Goal: Information Seeking & Learning: Learn about a topic

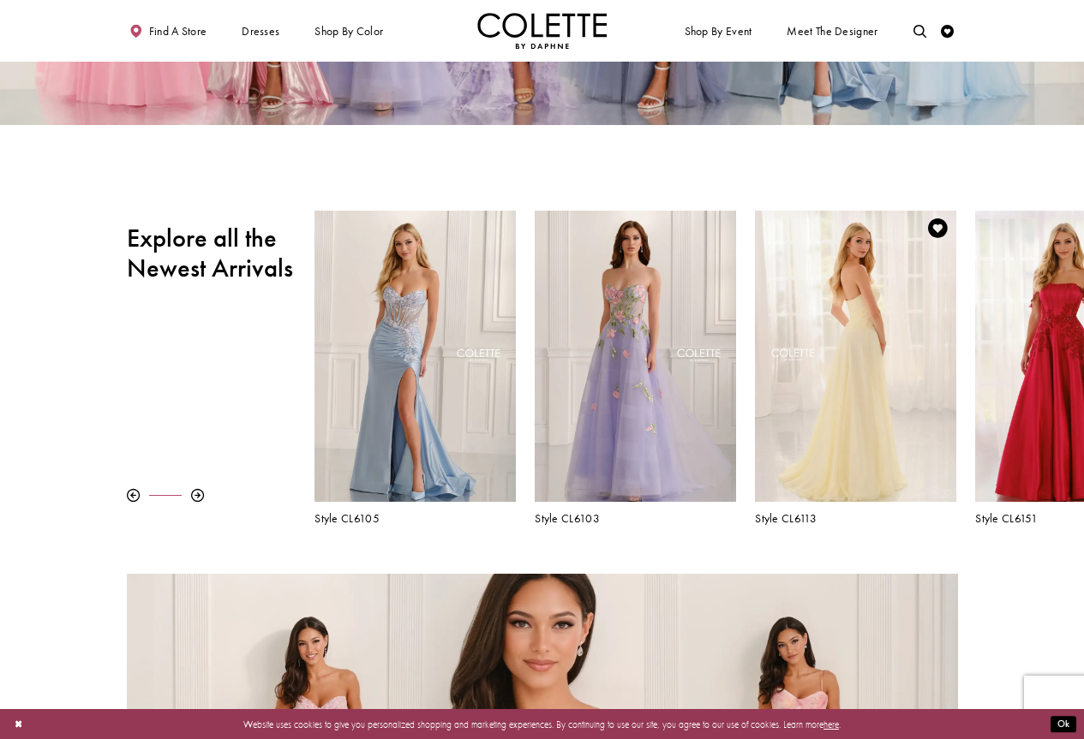
scroll to position [296, 0]
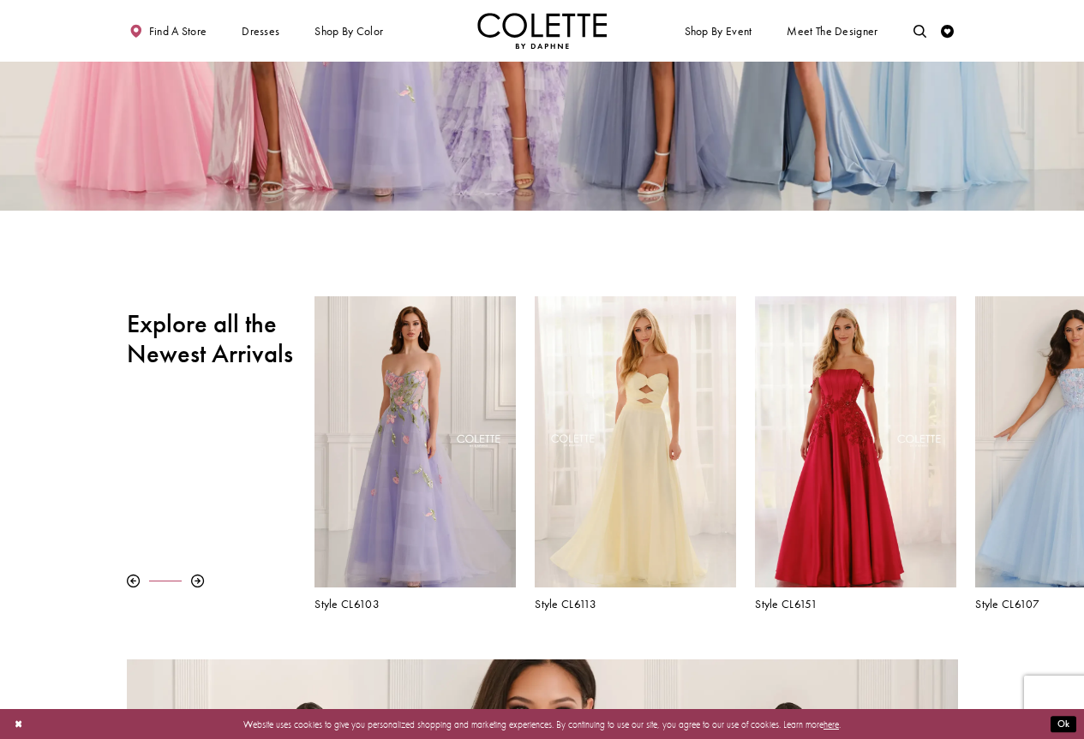
drag, startPoint x: 1003, startPoint y: 414, endPoint x: 48, endPoint y: 361, distance: 956.0
click at [48, 361] on div "Pause autoplay Previous Slide Next Slide 0 1 2 3 4 5 6 7 8 9 Style CL6157" at bounding box center [542, 453] width 1084 height 314
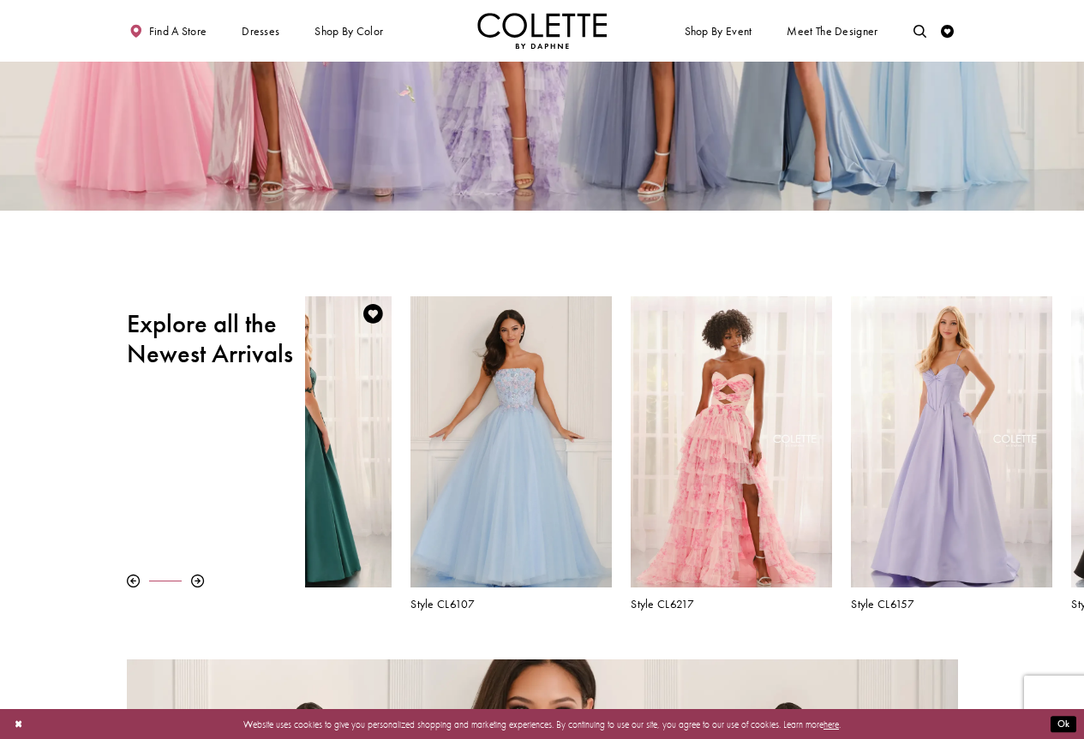
drag, startPoint x: 997, startPoint y: 409, endPoint x: 398, endPoint y: 416, distance: 598.1
click at [420, 438] on div "Visit Colette by Daphne Style No. CL6107 Page" at bounding box center [510, 442] width 201 height 292
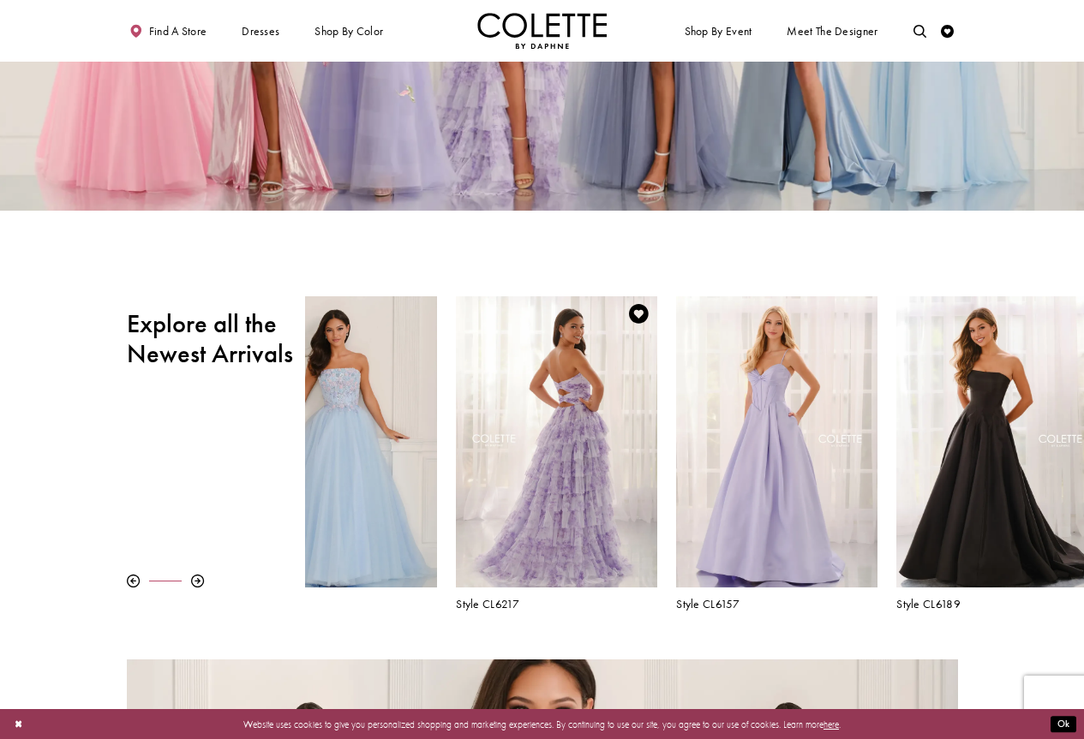
drag, startPoint x: 1050, startPoint y: 432, endPoint x: 490, endPoint y: 470, distance: 560.8
click at [491, 470] on div "Visit Colette by Daphne Style No. CL6217 Page" at bounding box center [556, 442] width 201 height 292
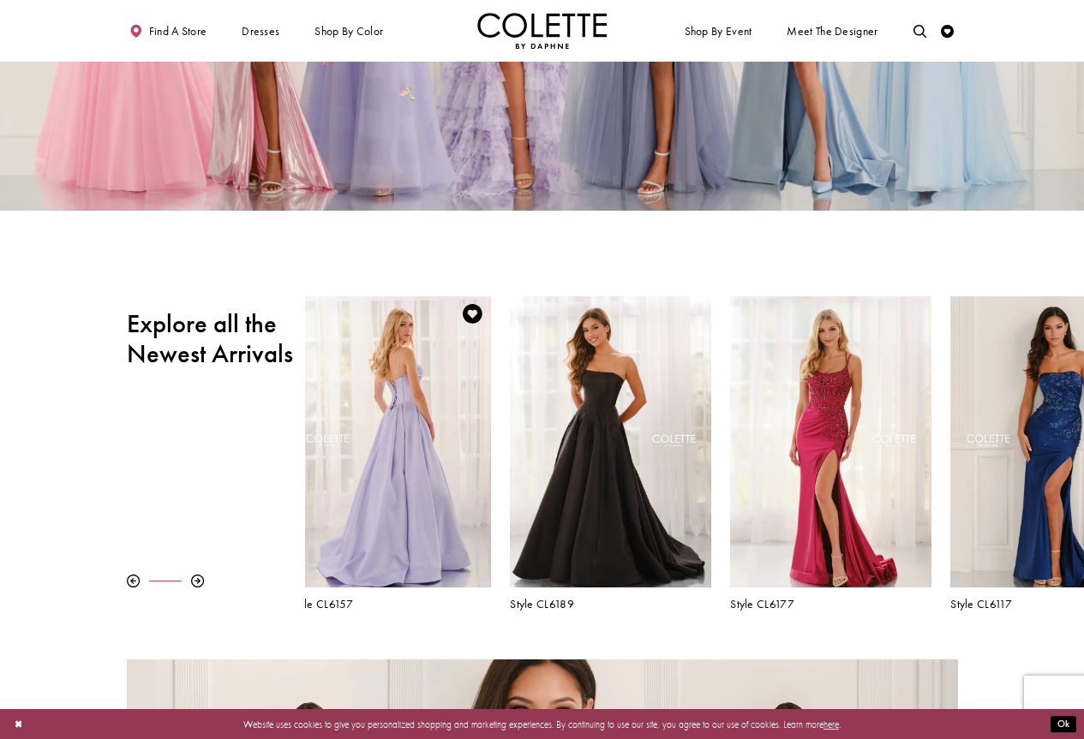
drag, startPoint x: 950, startPoint y: 458, endPoint x: 320, endPoint y: 462, distance: 629.8
click at [321, 462] on div "Visit Colette by Daphne Style No. CL6157 Page" at bounding box center [390, 442] width 201 height 292
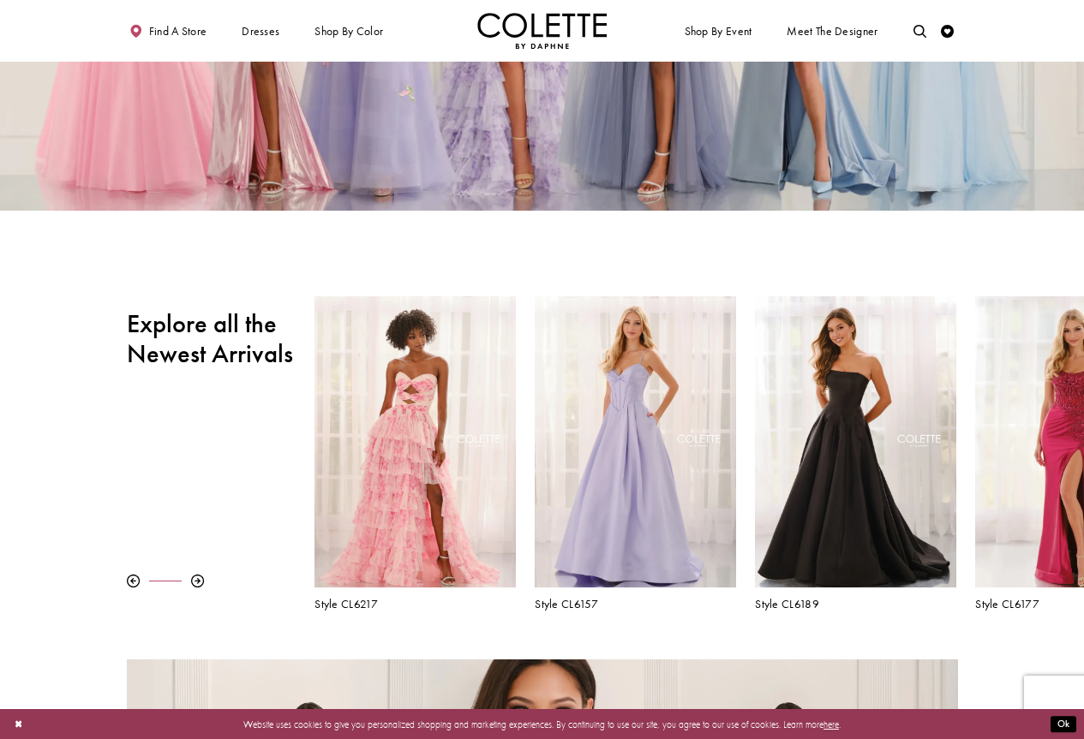
drag, startPoint x: 1009, startPoint y: 387, endPoint x: 198, endPoint y: 404, distance: 810.7
click at [206, 404] on div "Pause autoplay Previous Slide Next Slide 0 1 2 3 4 5 6 7 8 9 Style CL6157" at bounding box center [542, 453] width 1084 height 314
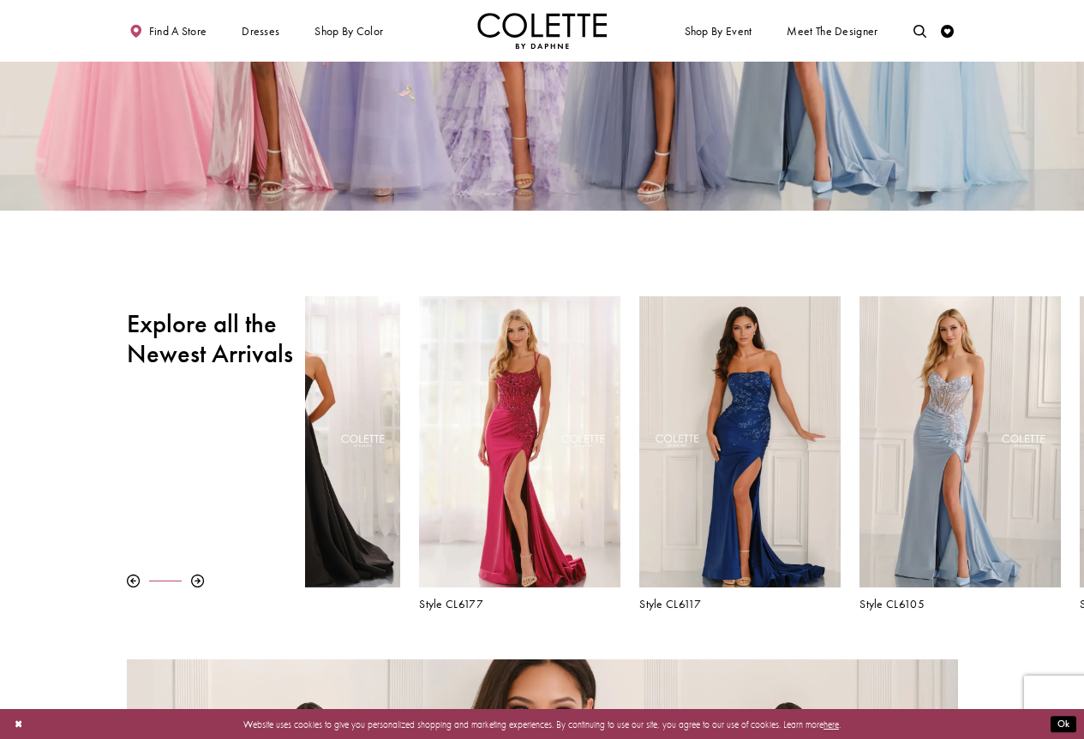
drag, startPoint x: 935, startPoint y: 422, endPoint x: 231, endPoint y: 437, distance: 703.6
click at [234, 437] on div "Pause autoplay Previous Slide Next Slide 0 1 2 3 4 5 6 7 8 9 Style CL6157" at bounding box center [542, 453] width 1084 height 314
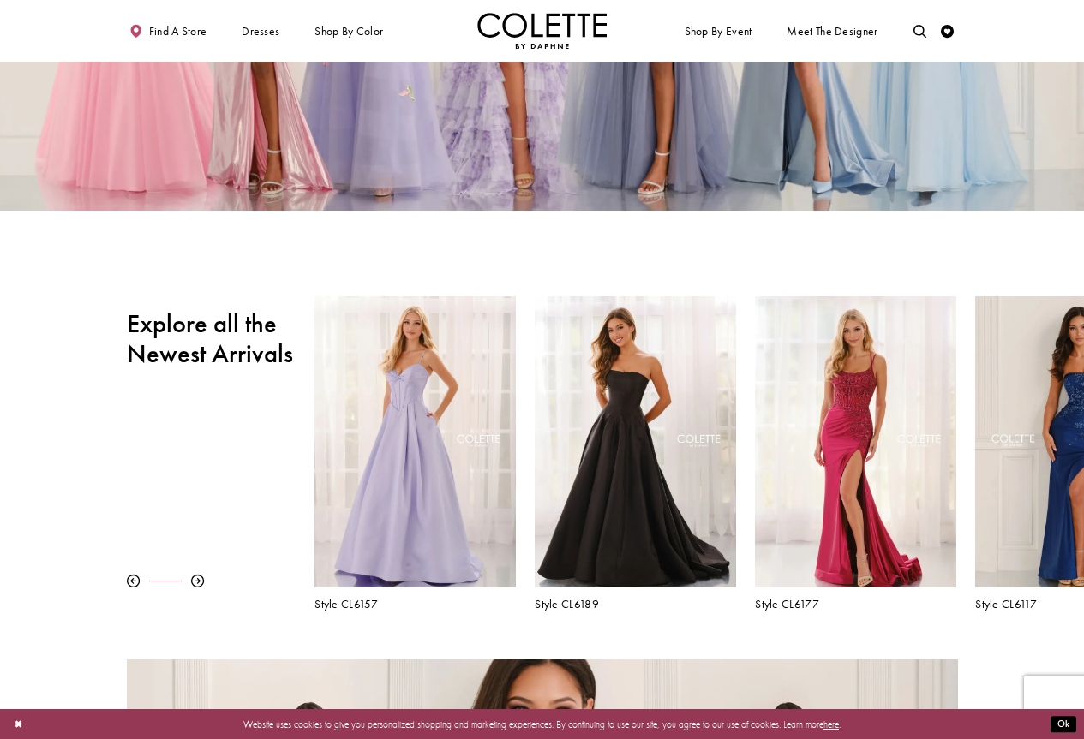
scroll to position [125, 0]
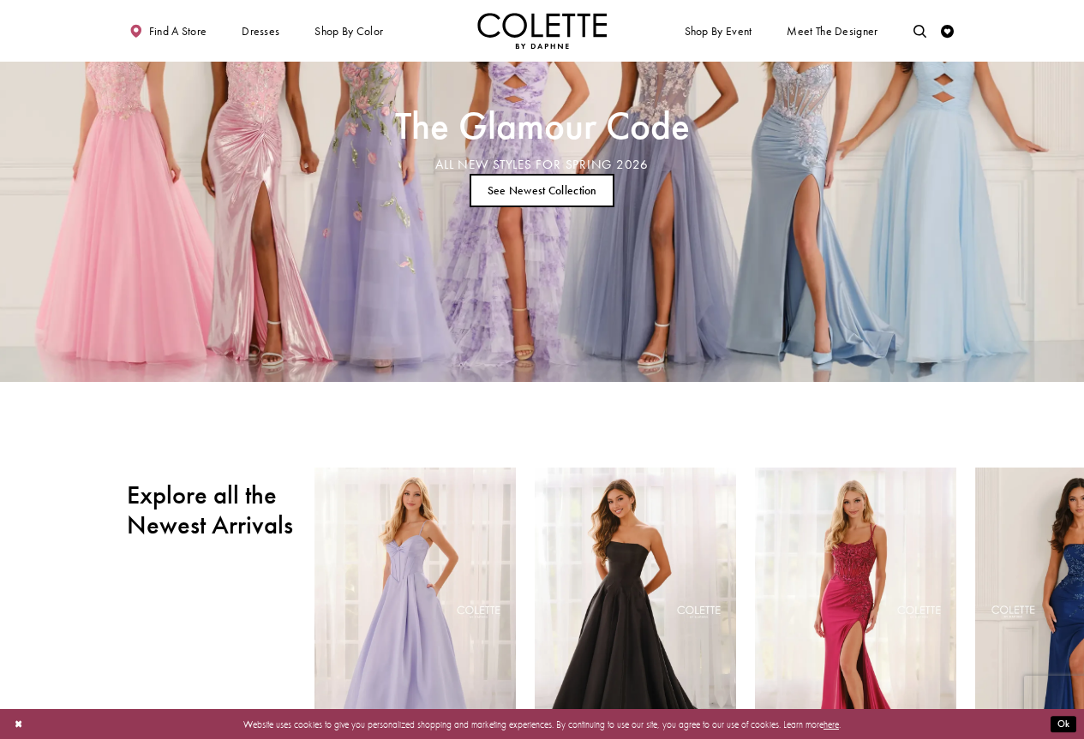
click at [572, 193] on link "See Newest Collection" at bounding box center [542, 190] width 145 height 33
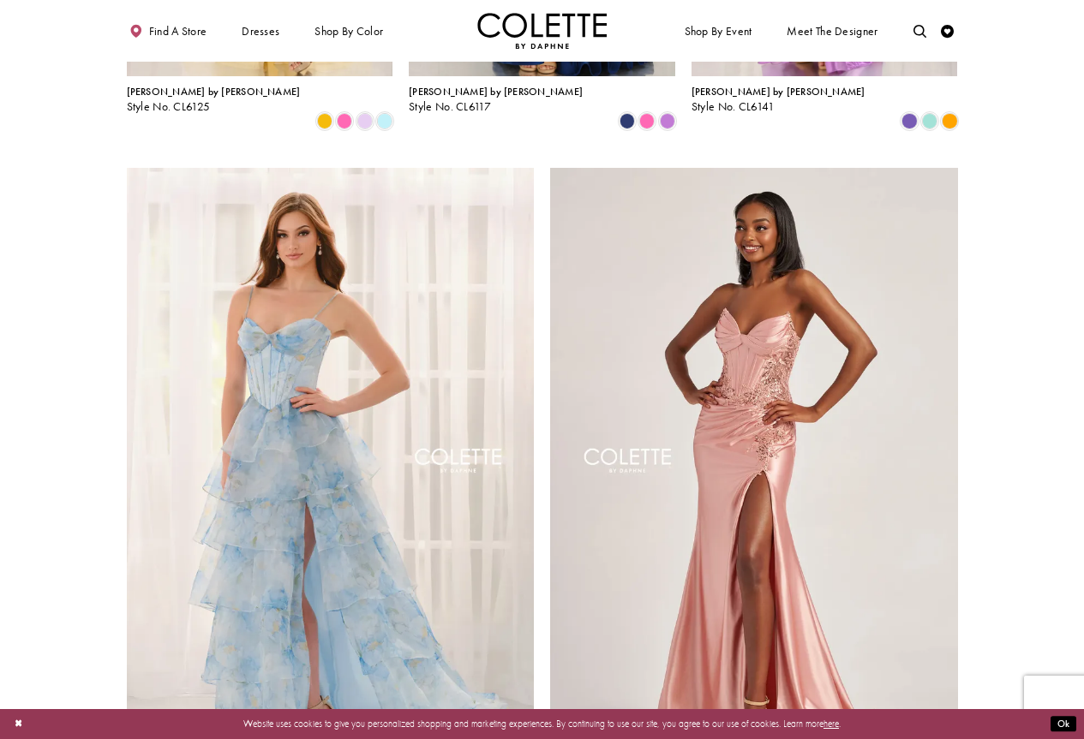
scroll to position [2313, 0]
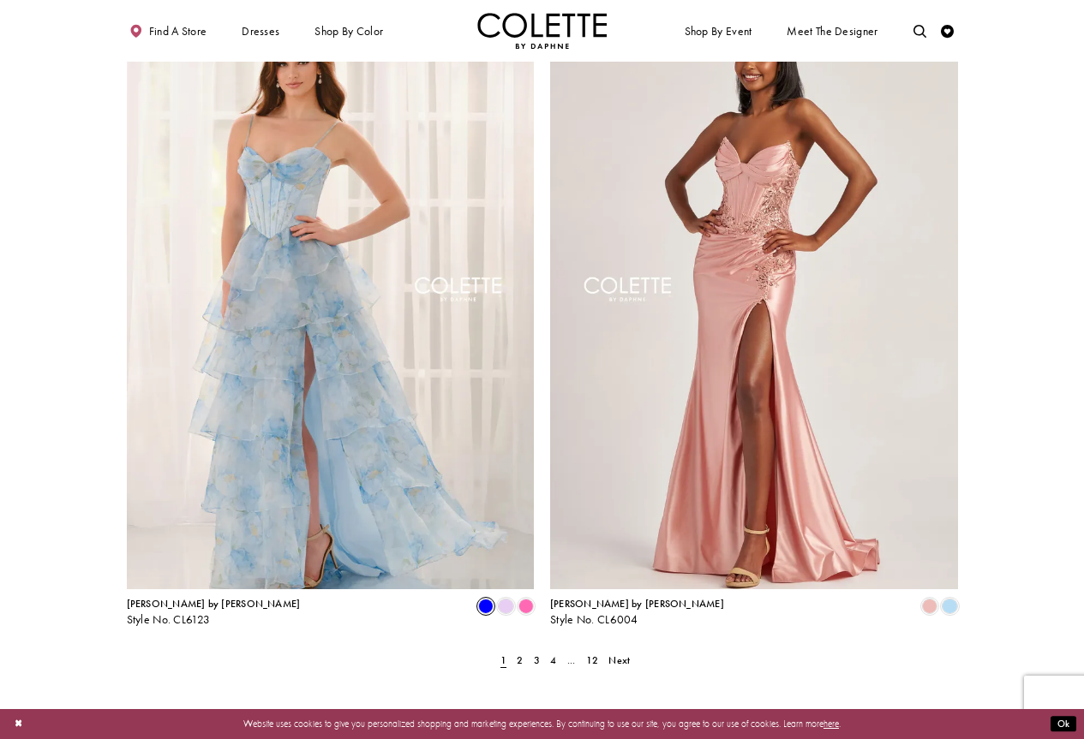
click at [486, 599] on span "Product List" at bounding box center [485, 606] width 15 height 15
click at [487, 599] on span "Product List" at bounding box center [485, 606] width 15 height 15
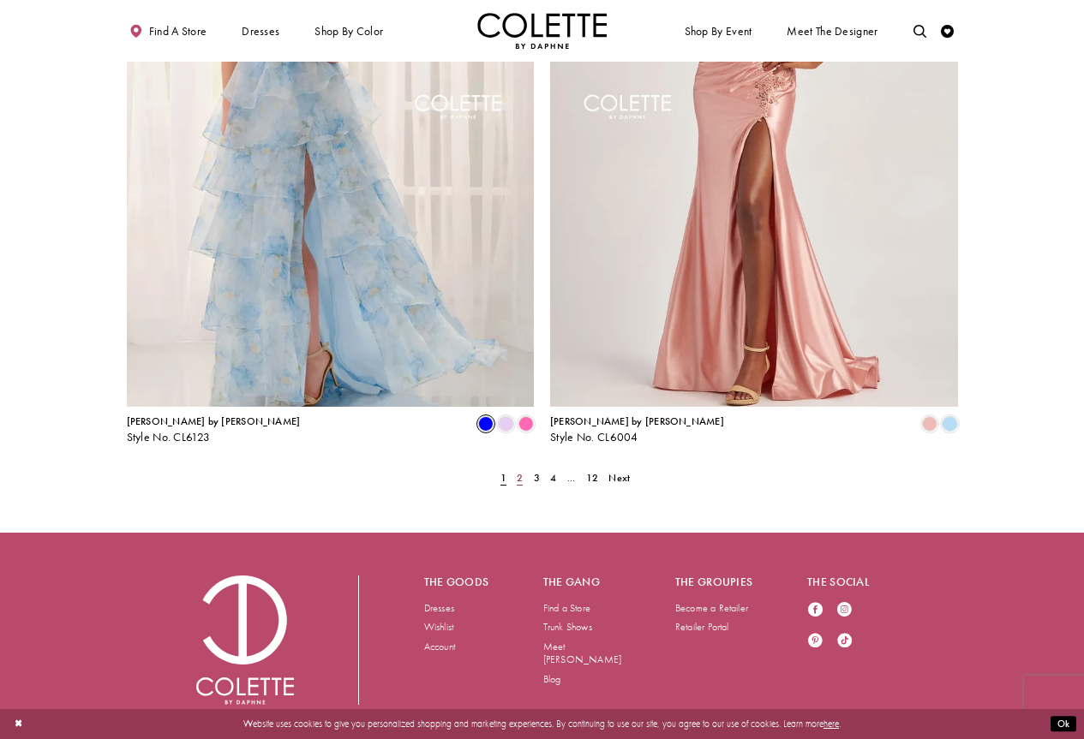
click at [515, 469] on link "2" at bounding box center [520, 478] width 14 height 19
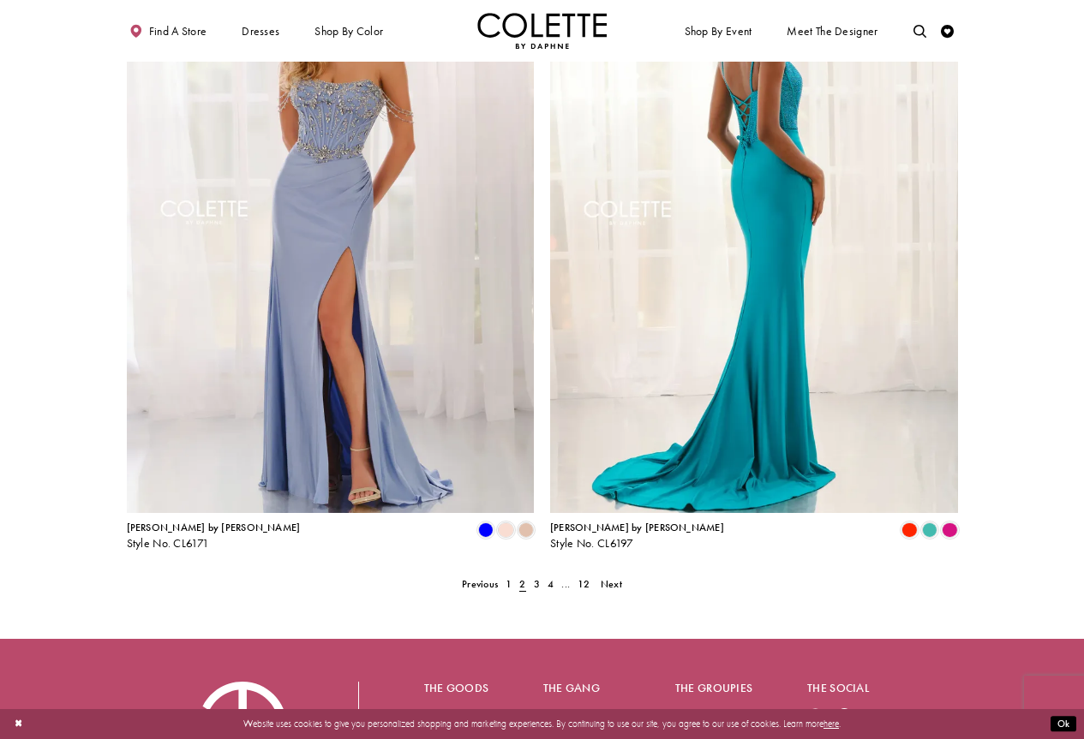
scroll to position [2496, 0]
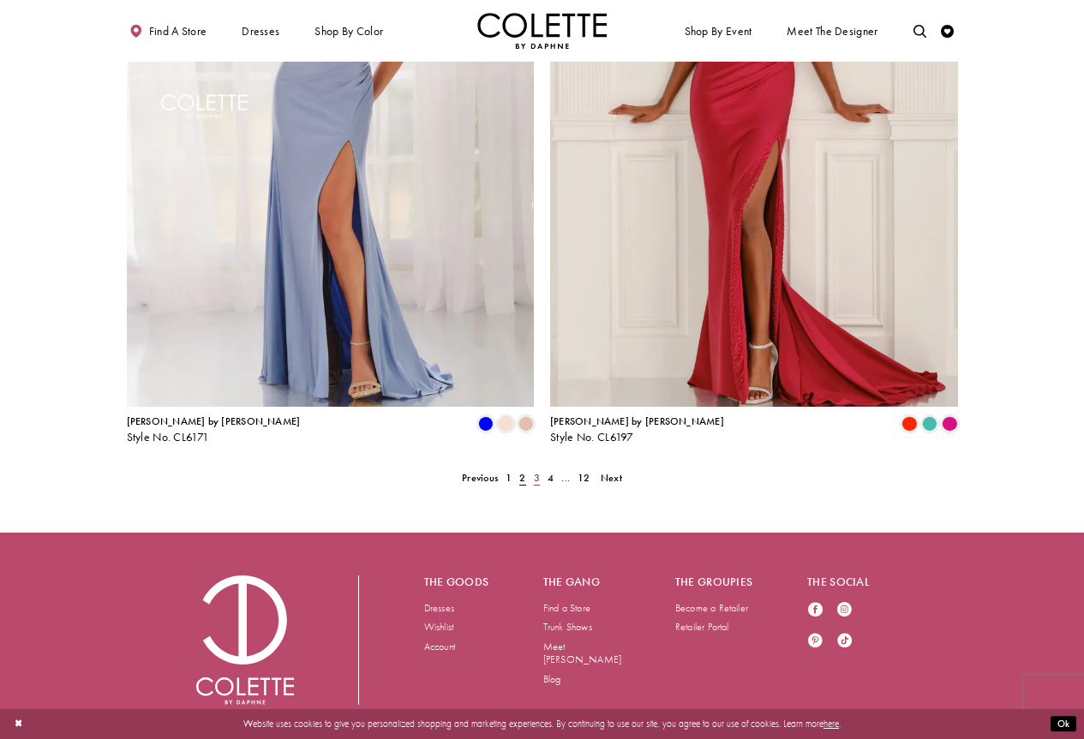
click at [535, 471] on span "3" at bounding box center [537, 478] width 6 height 14
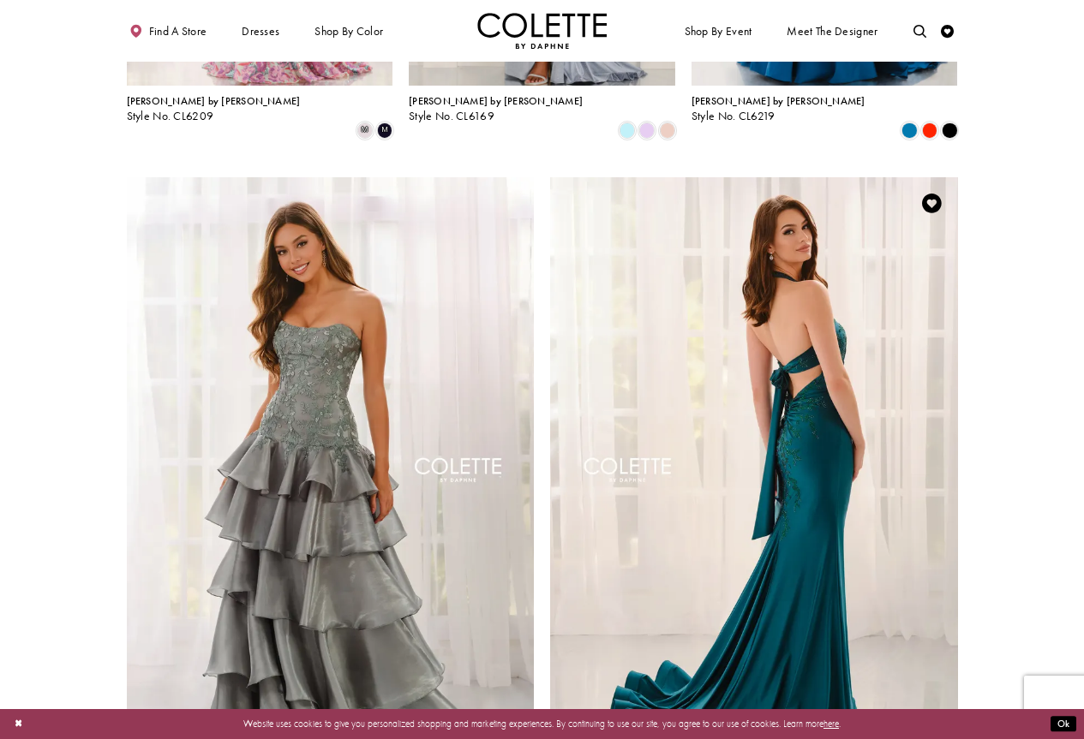
scroll to position [2218, 0]
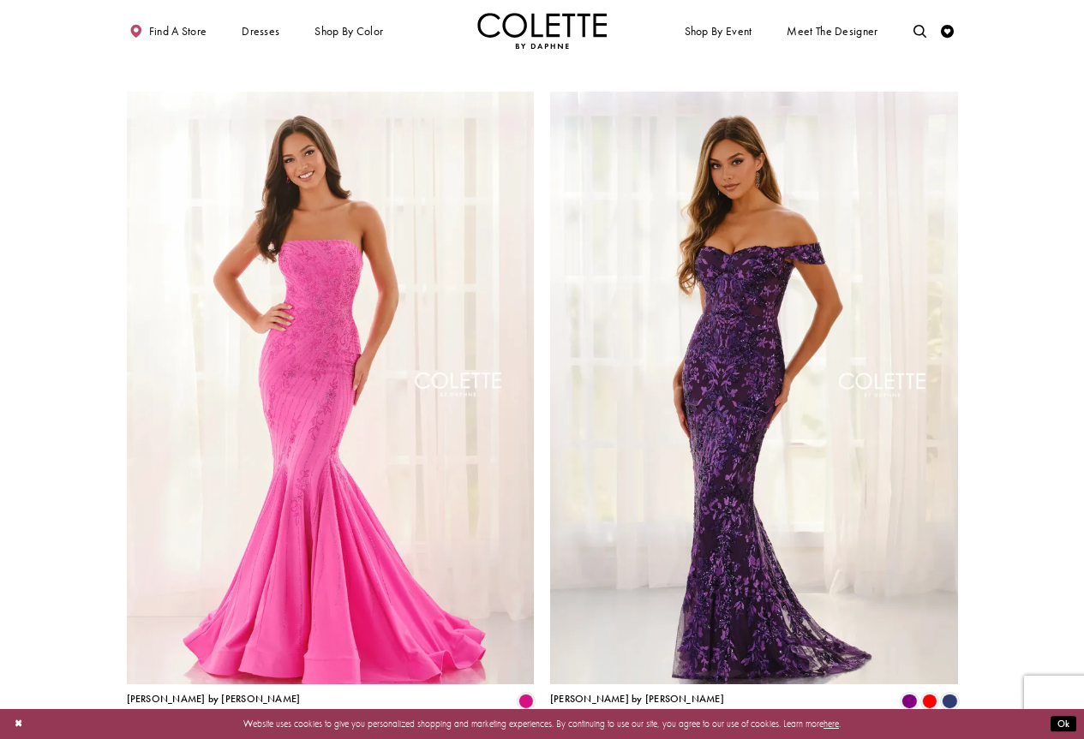
scroll to position [2390, 0]
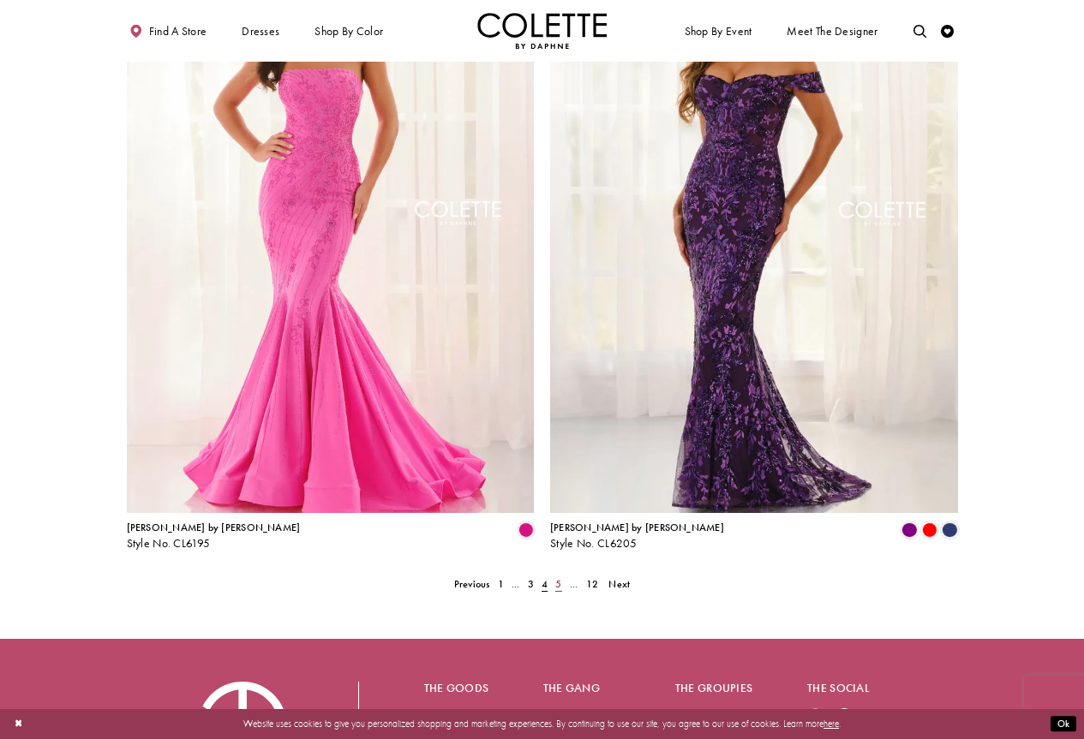
click at [558, 578] on span "5" at bounding box center [558, 585] width 6 height 14
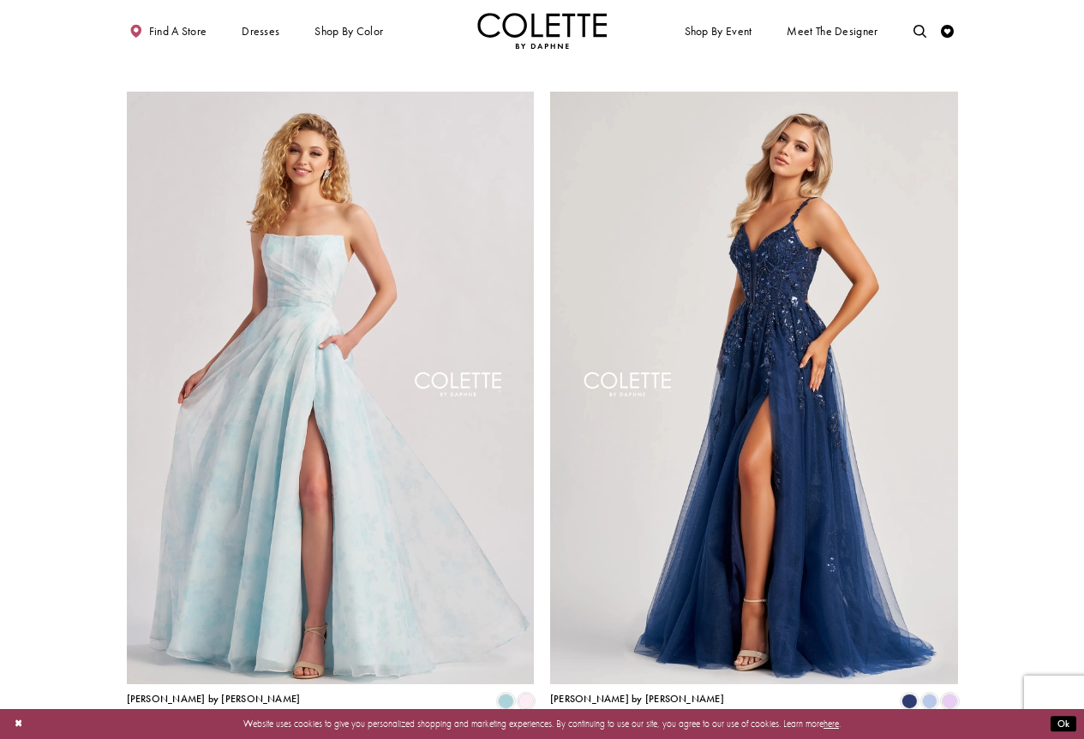
scroll to position [2496, 0]
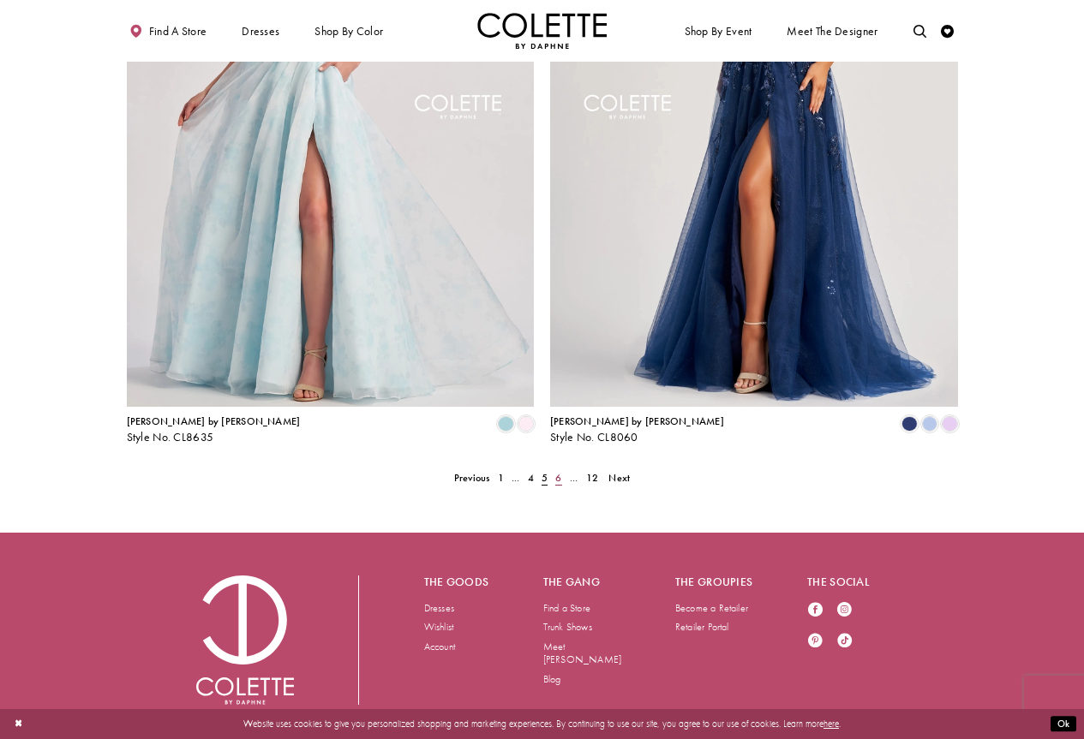
click at [557, 471] on span "6" at bounding box center [558, 478] width 6 height 14
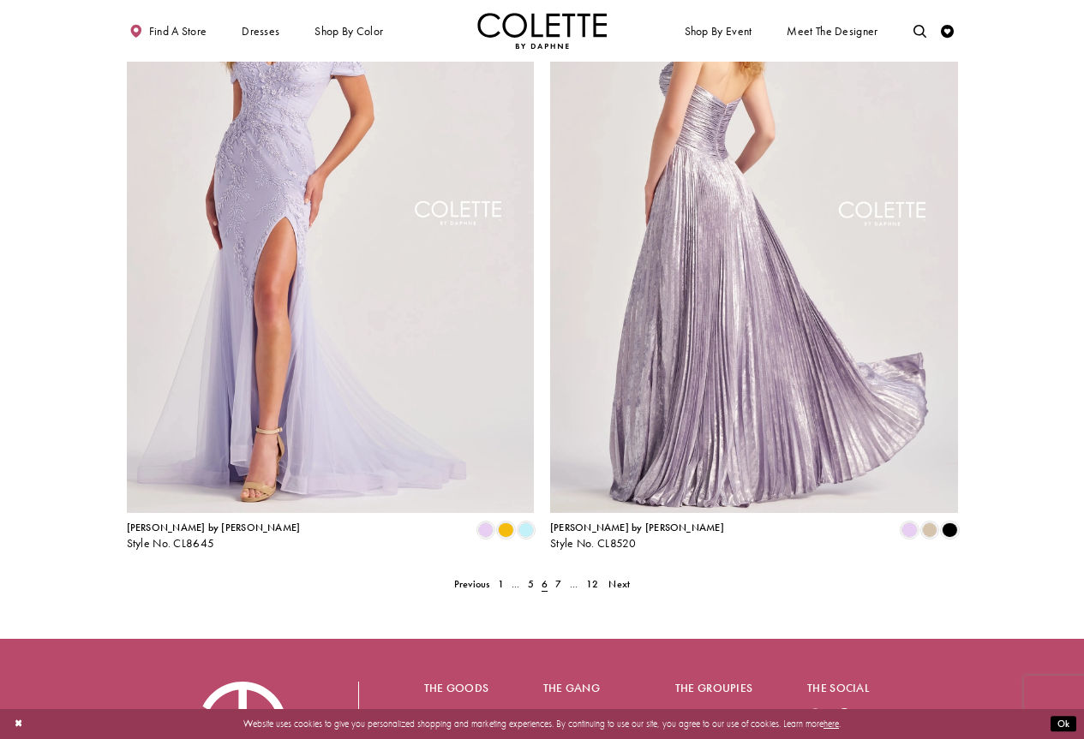
scroll to position [2496, 0]
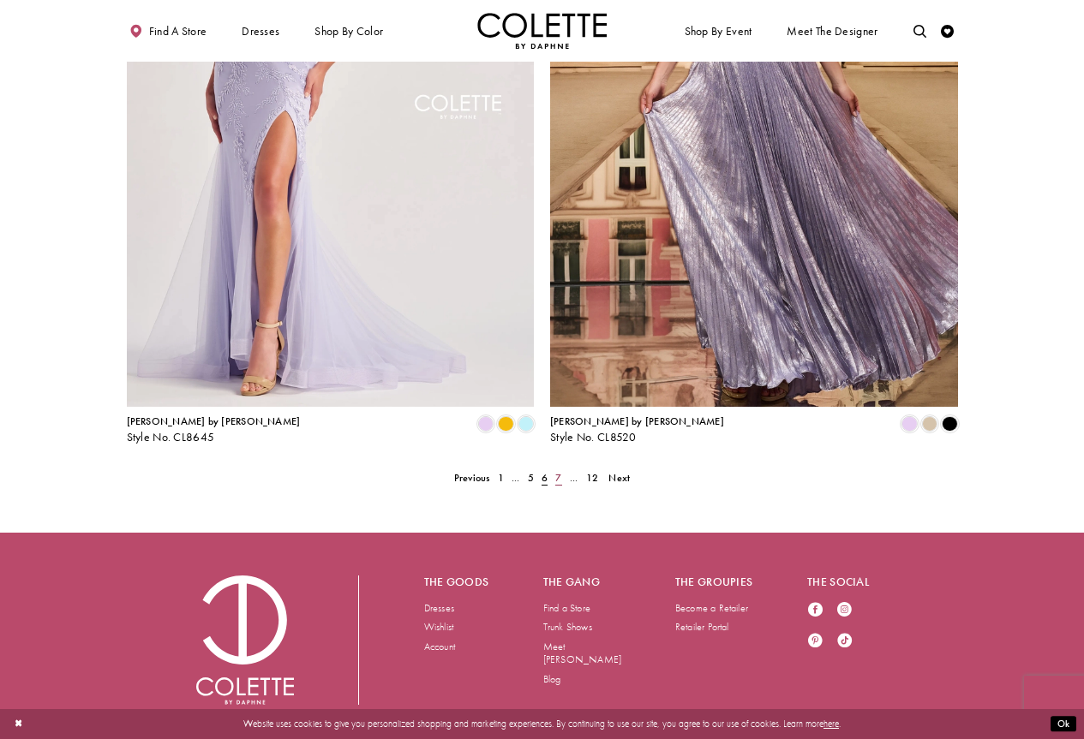
click at [565, 469] on link "7" at bounding box center [559, 478] width 14 height 19
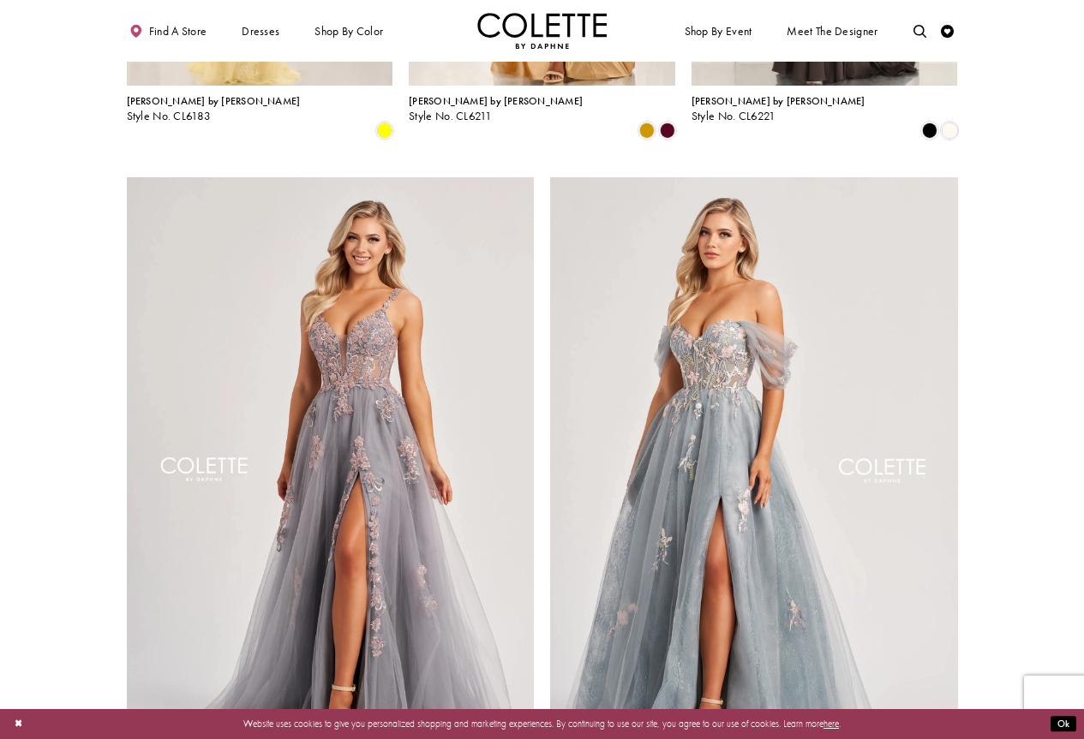
scroll to position [2496, 0]
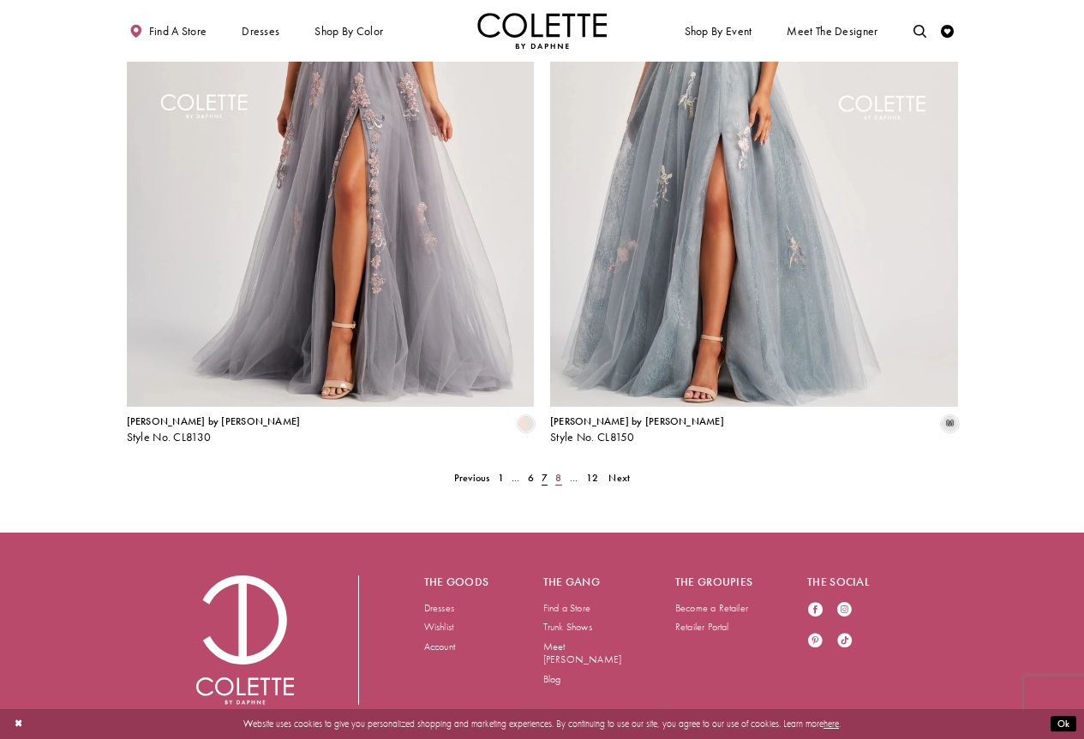
click at [559, 471] on span "8" at bounding box center [558, 478] width 6 height 14
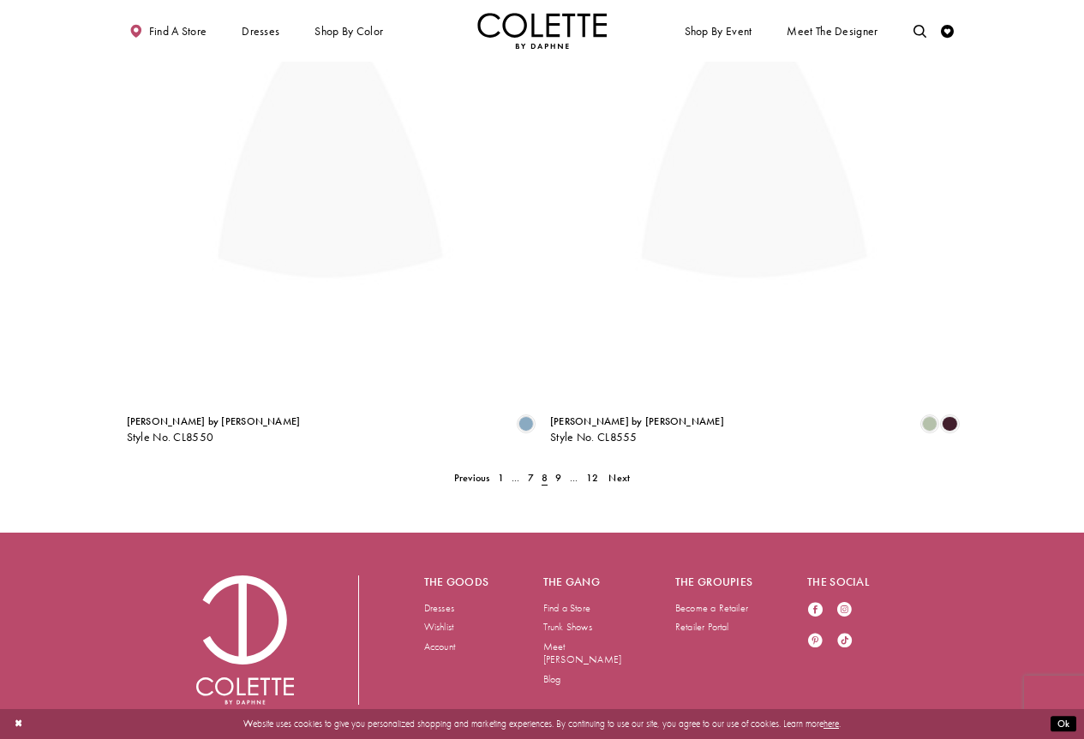
scroll to position [333, 0]
